Goal: Task Accomplishment & Management: Manage account settings

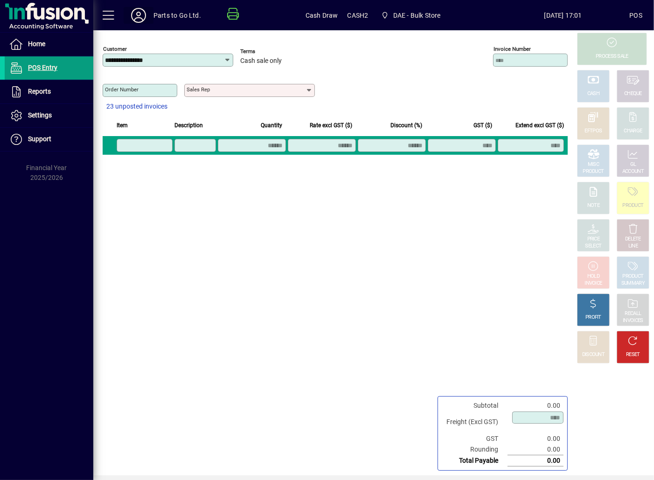
click at [138, 17] on icon at bounding box center [138, 15] width 19 height 15
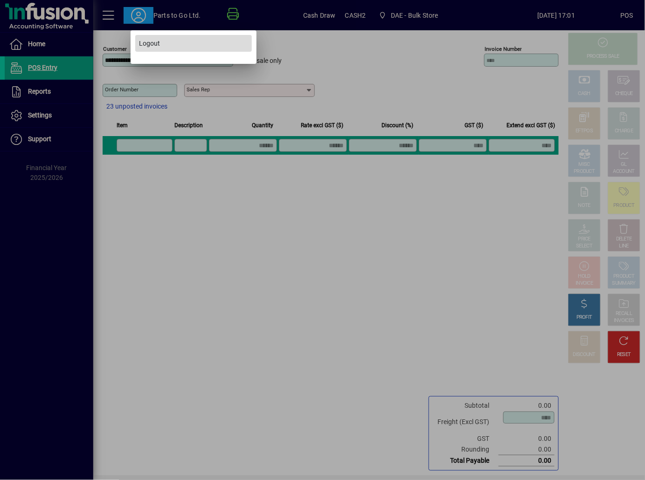
click at [143, 41] on span "Logout" at bounding box center [149, 44] width 21 height 10
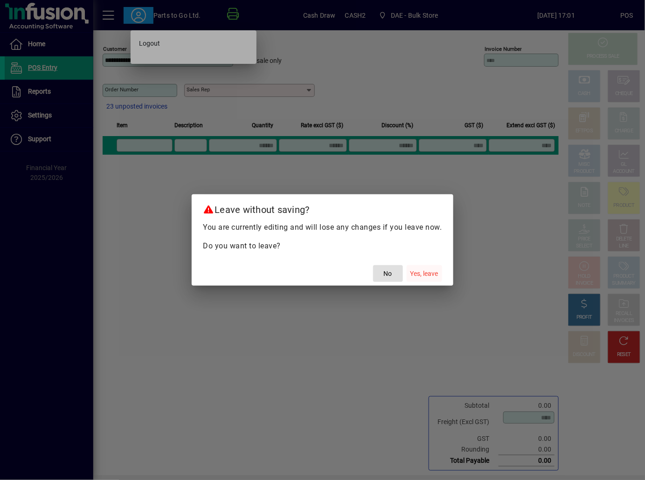
click at [420, 274] on span "Yes, leave" at bounding box center [424, 274] width 28 height 10
